Goal: Contribute content

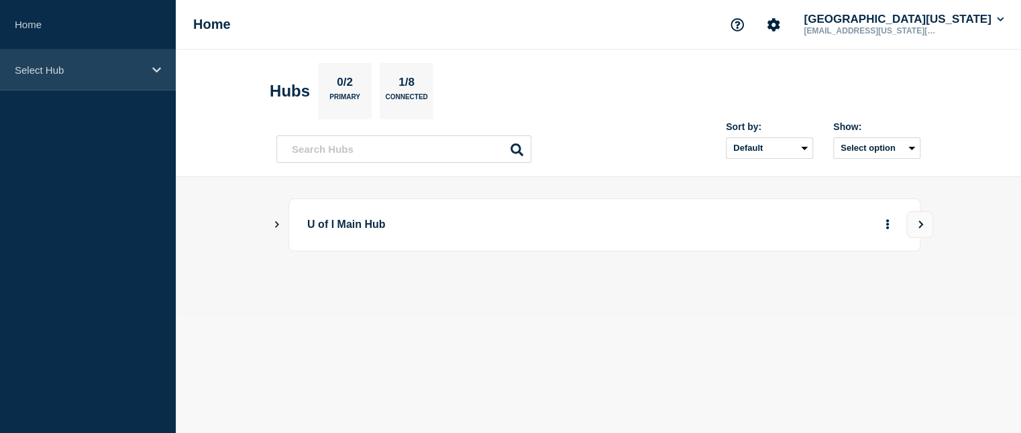
click at [69, 74] on p "Select Hub" at bounding box center [79, 69] width 129 height 11
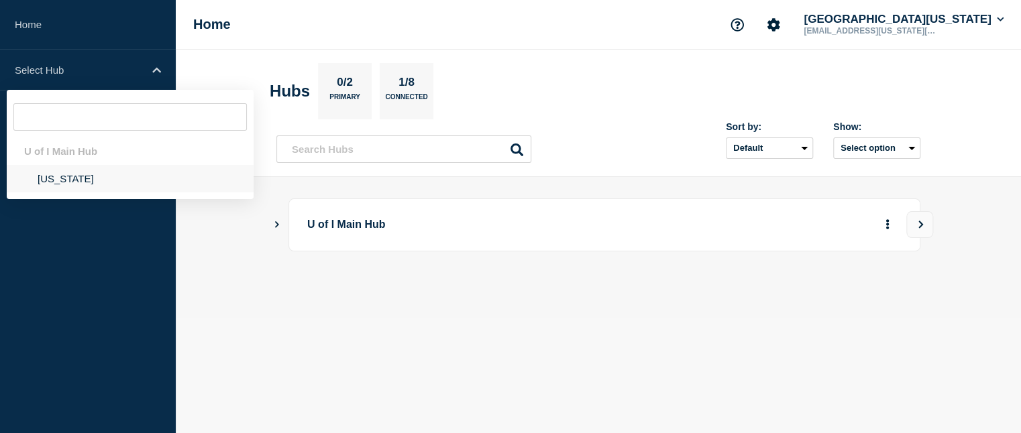
click at [63, 178] on li "[US_STATE]" at bounding box center [130, 178] width 247 height 27
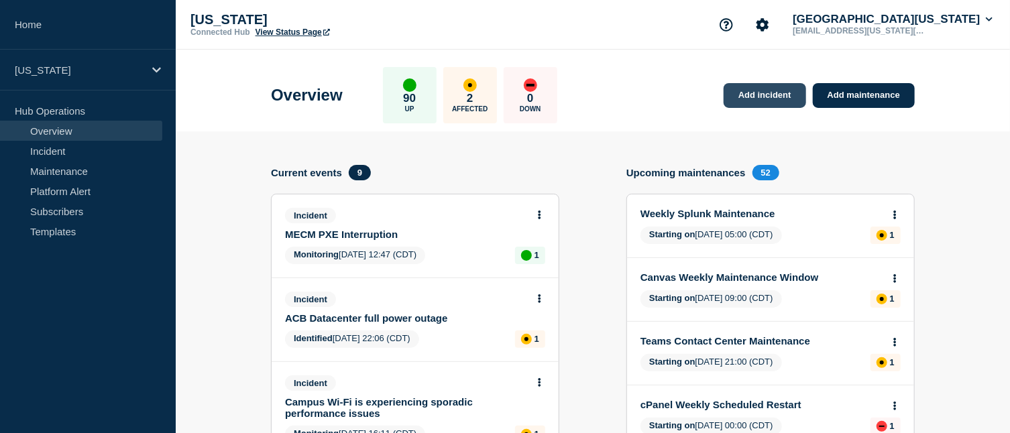
click at [754, 92] on link "Add incident" at bounding box center [765, 95] width 82 height 25
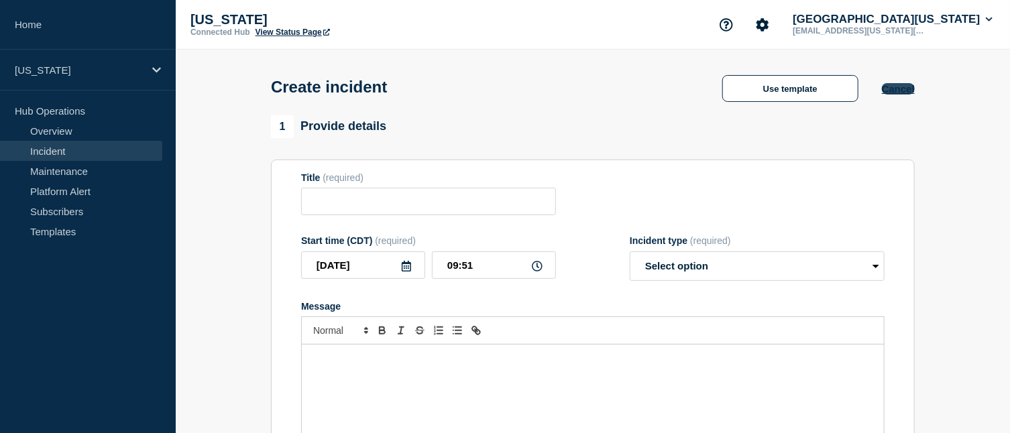
click at [904, 89] on button "Cancel" at bounding box center [898, 88] width 33 height 11
